Goal: Find specific page/section: Find specific page/section

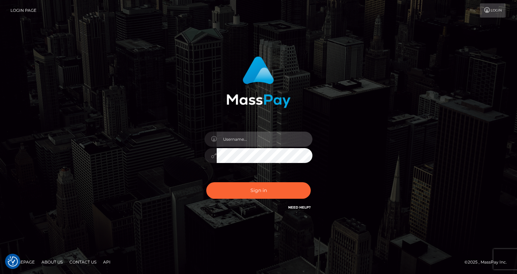
click at [252, 137] on input "text" at bounding box center [265, 138] width 96 height 15
type input "oli.fanvue"
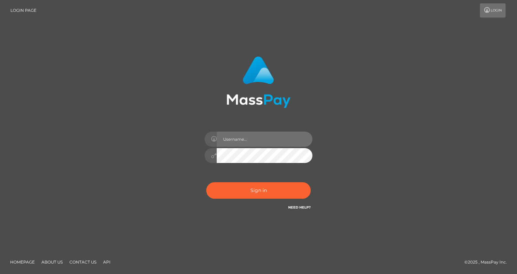
click at [250, 138] on input "text" at bounding box center [265, 138] width 96 height 15
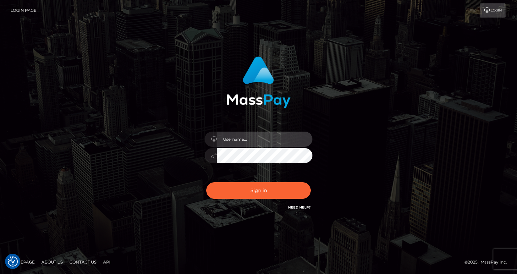
type input "oli.fanvue"
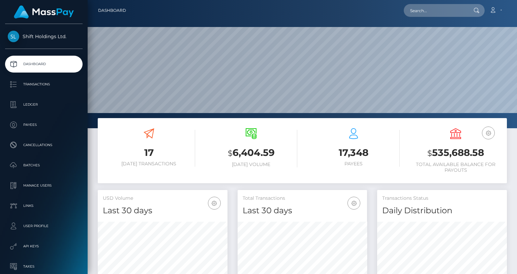
scroll to position [119, 130]
click at [442, 13] on input "text" at bounding box center [435, 10] width 63 height 13
paste input "[EMAIL_ADDRESS][DOMAIN_NAME]"
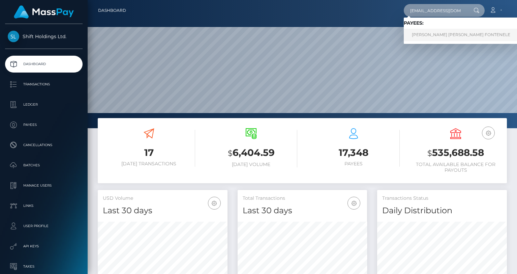
type input "[EMAIL_ADDRESS][DOMAIN_NAME]"
click at [441, 34] on link "[PERSON_NAME] [PERSON_NAME] FONTENELE" at bounding box center [461, 35] width 115 height 12
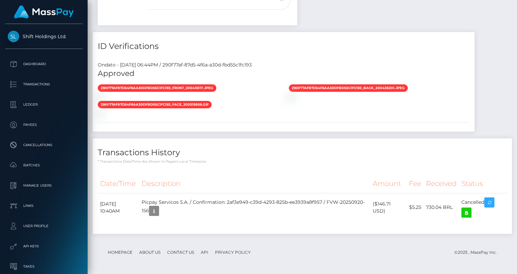
scroll to position [445, 0]
